Goal: Information Seeking & Learning: Learn about a topic

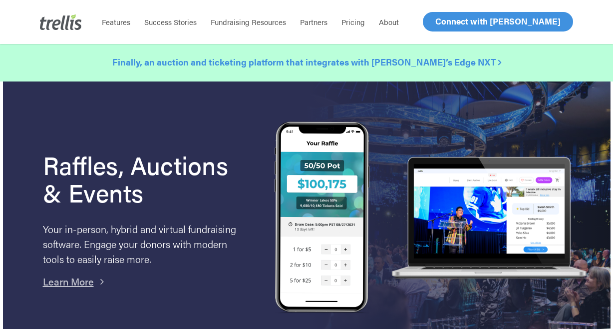
scroll to position [2, 0]
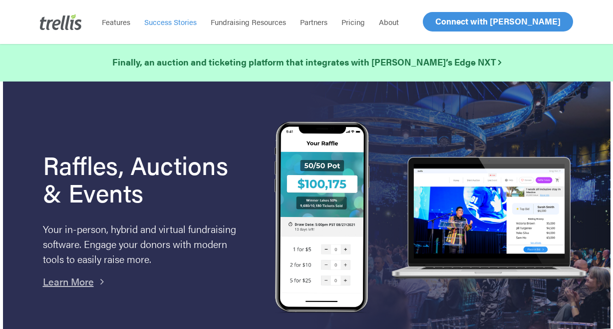
click at [163, 21] on span "Success Stories" at bounding box center [170, 21] width 52 height 10
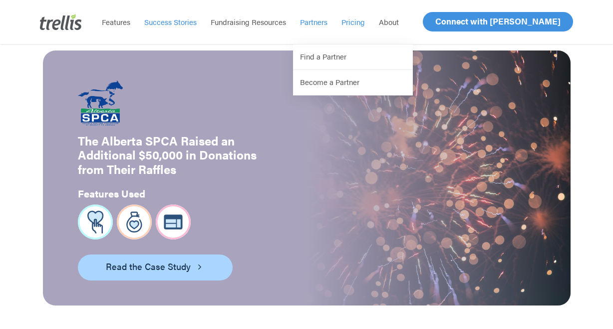
click at [355, 21] on span "Pricing" at bounding box center [353, 21] width 23 height 10
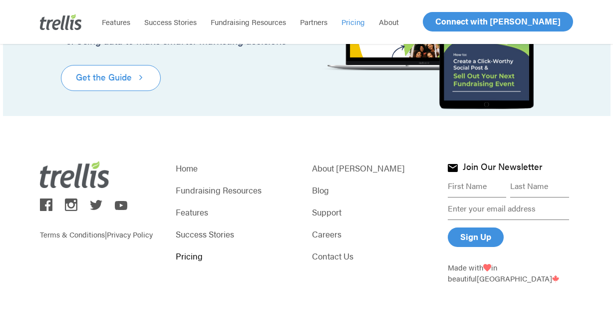
scroll to position [1345, 0]
click at [239, 188] on link "Fundraising Resources" at bounding box center [238, 190] width 125 height 14
click at [334, 232] on link "Careers" at bounding box center [374, 234] width 125 height 14
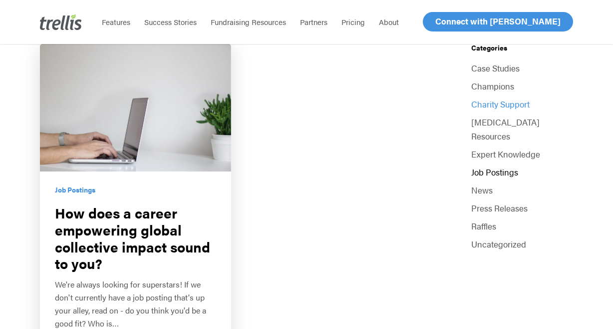
scroll to position [143, 0]
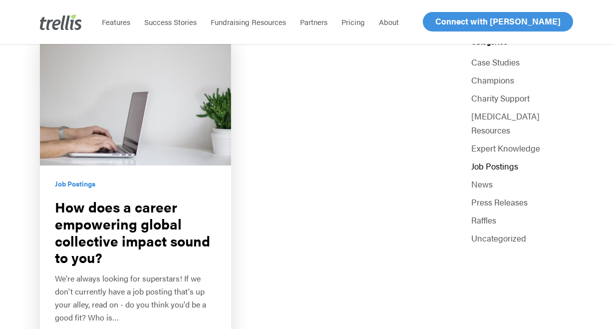
click at [496, 159] on link "Job Postings" at bounding box center [523, 166] width 102 height 14
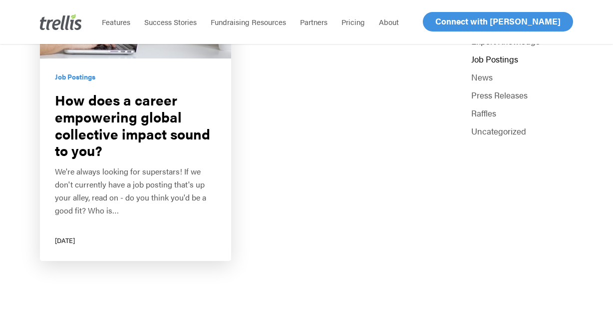
scroll to position [260, 0]
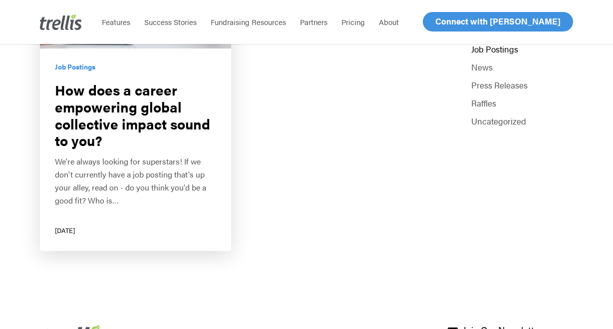
click at [131, 148] on link "How does a career empowering global collective impact sound to you?" at bounding box center [135, 86] width 191 height 330
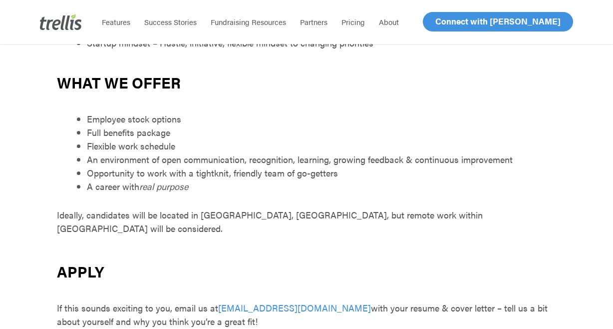
scroll to position [920, 0]
